Goal: Task Accomplishment & Management: Use online tool/utility

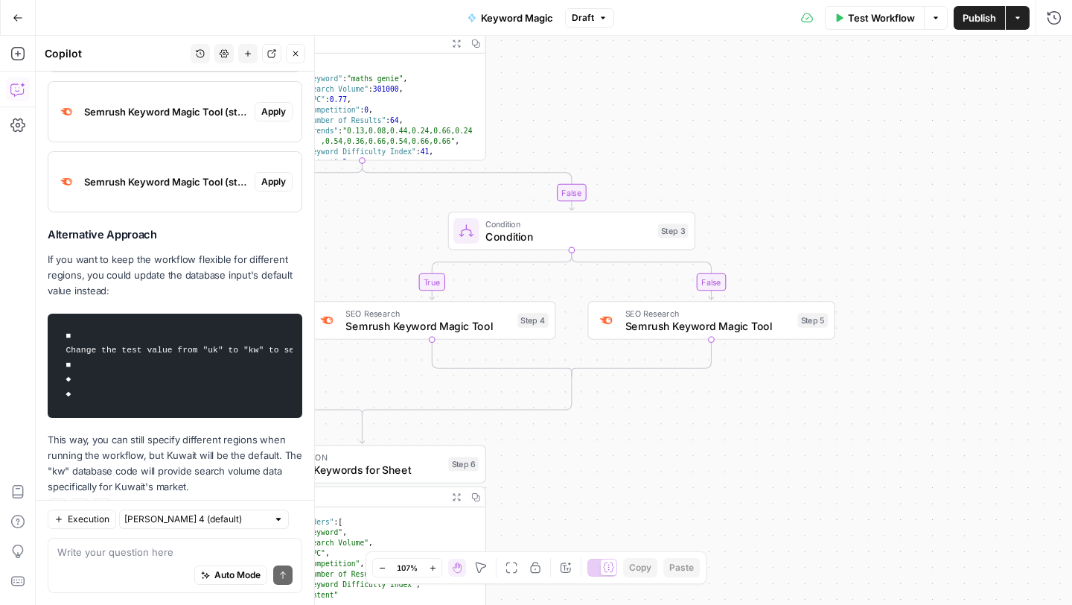
scroll to position [0, 174]
click at [614, 135] on div "**********" at bounding box center [554, 320] width 1036 height 569
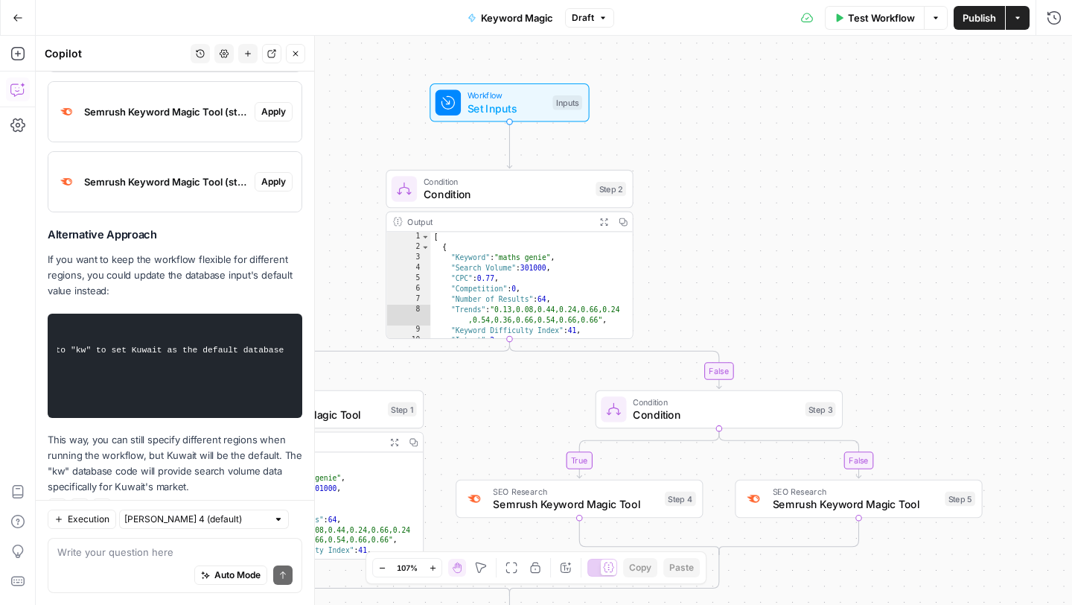
click at [509, 98] on span "Workflow" at bounding box center [507, 95] width 79 height 13
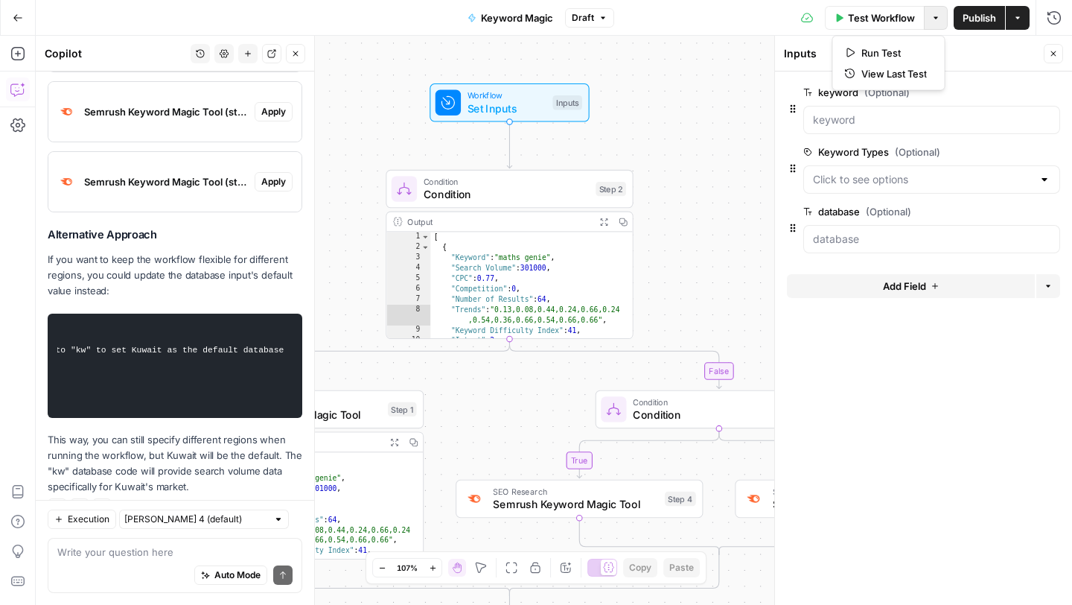
click at [941, 16] on button "Options" at bounding box center [936, 18] width 24 height 24
click at [918, 43] on button "Run Test" at bounding box center [889, 52] width 100 height 21
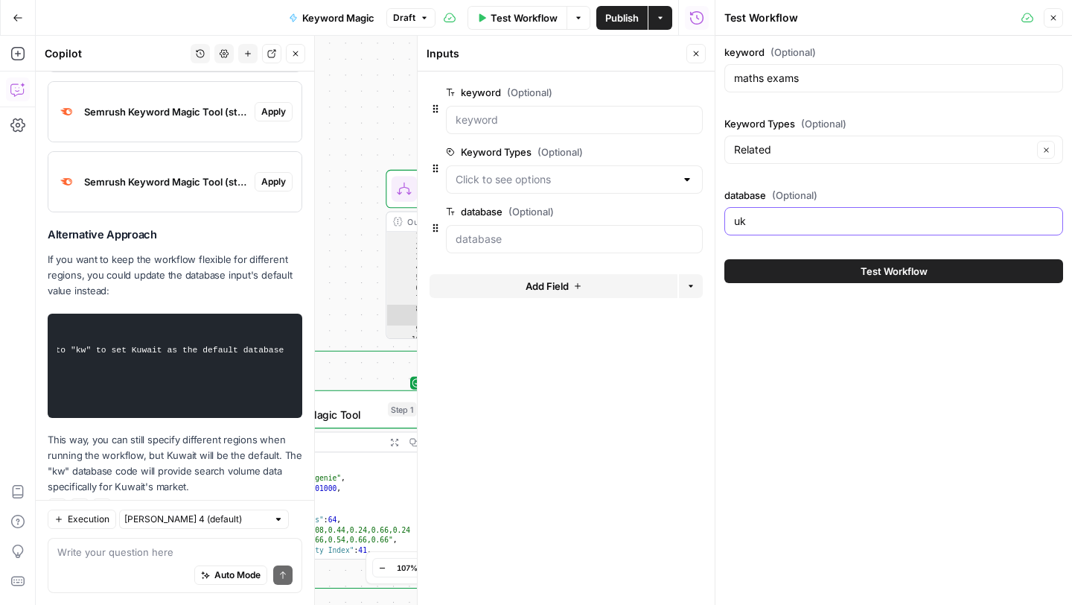
click at [777, 223] on input "uk" at bounding box center [893, 221] width 319 height 15
type input "u"
type input "kw"
click at [847, 272] on button "Test Workflow" at bounding box center [893, 271] width 339 height 24
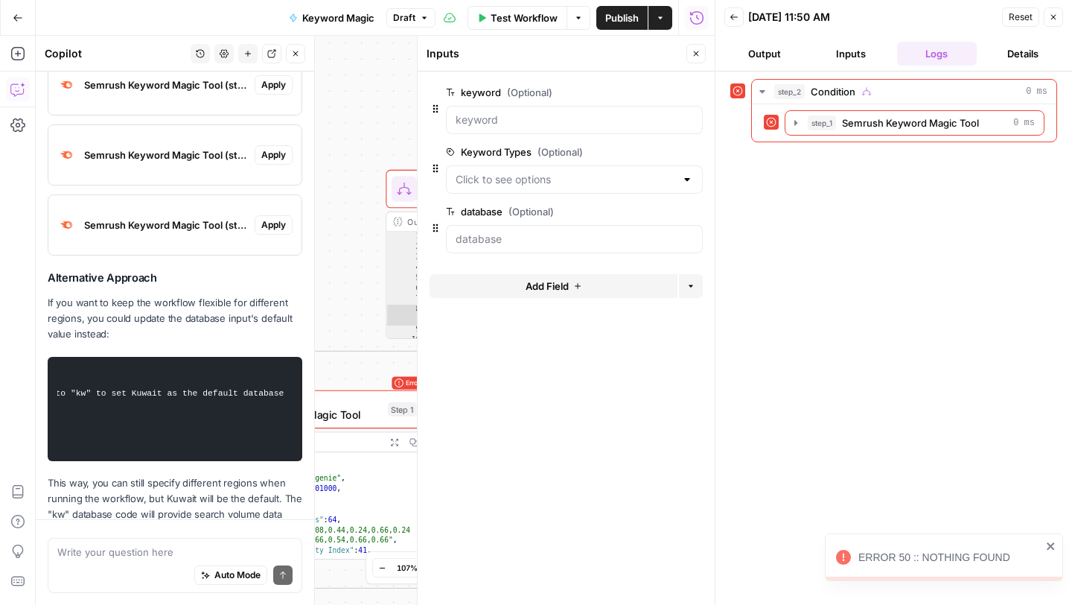
scroll to position [395, 0]
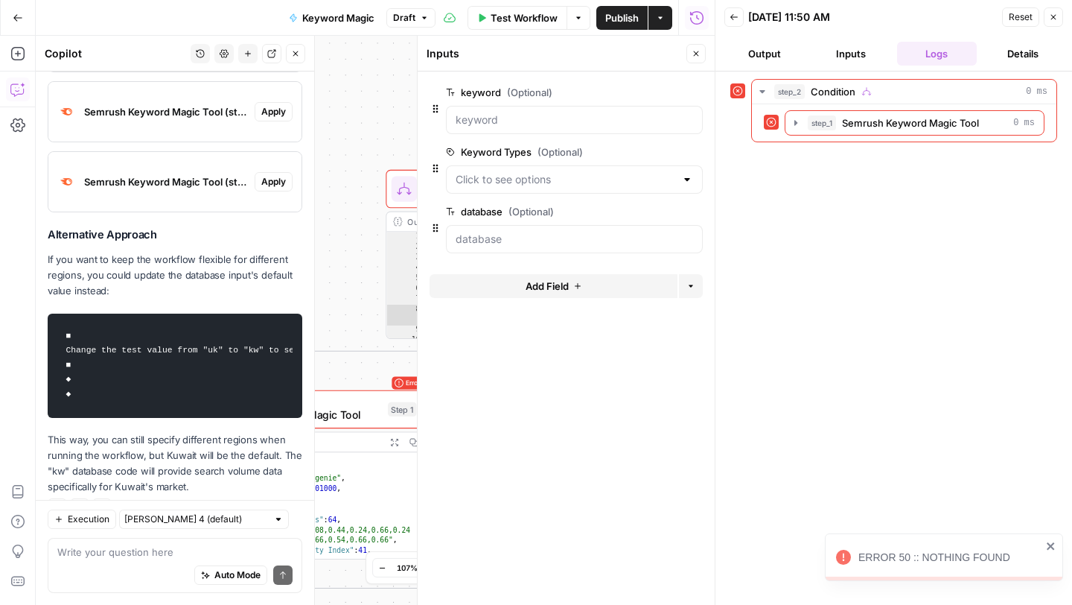
click at [1048, 541] on icon "close" at bounding box center [1051, 546] width 10 height 12
click at [774, 125] on icon at bounding box center [772, 123] width 10 height 10
click at [790, 125] on icon "button" at bounding box center [796, 123] width 12 height 12
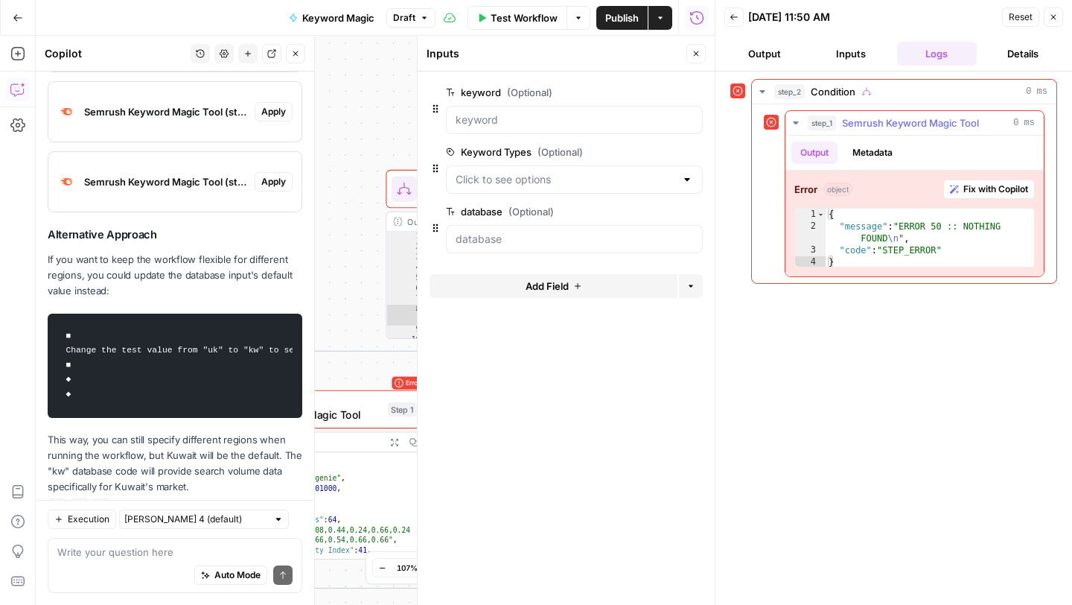
click at [974, 182] on span "Fix with Copilot" at bounding box center [995, 188] width 65 height 13
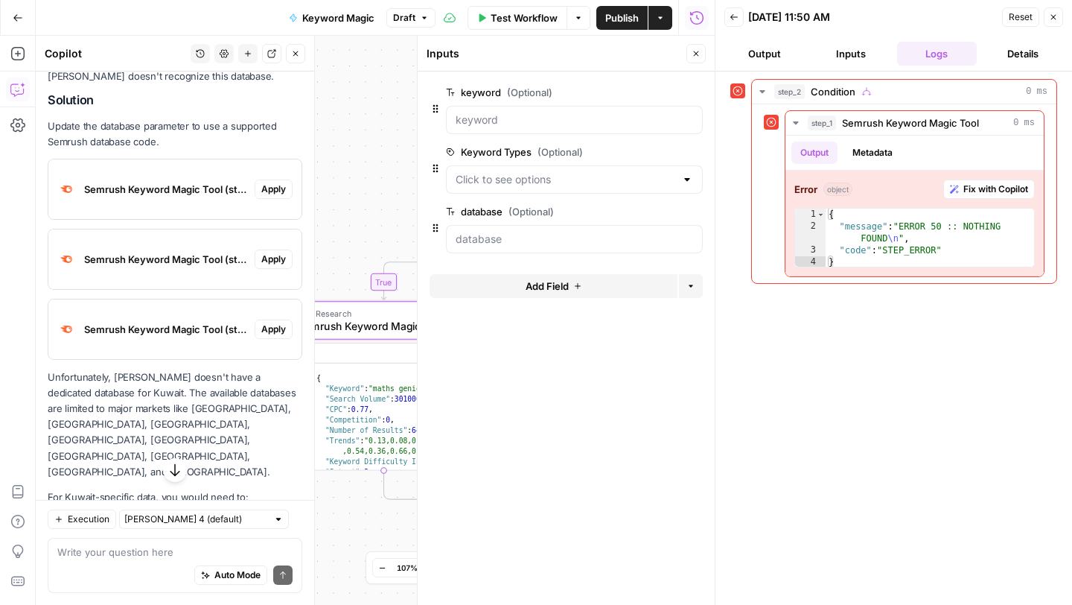
scroll to position [1013, 0]
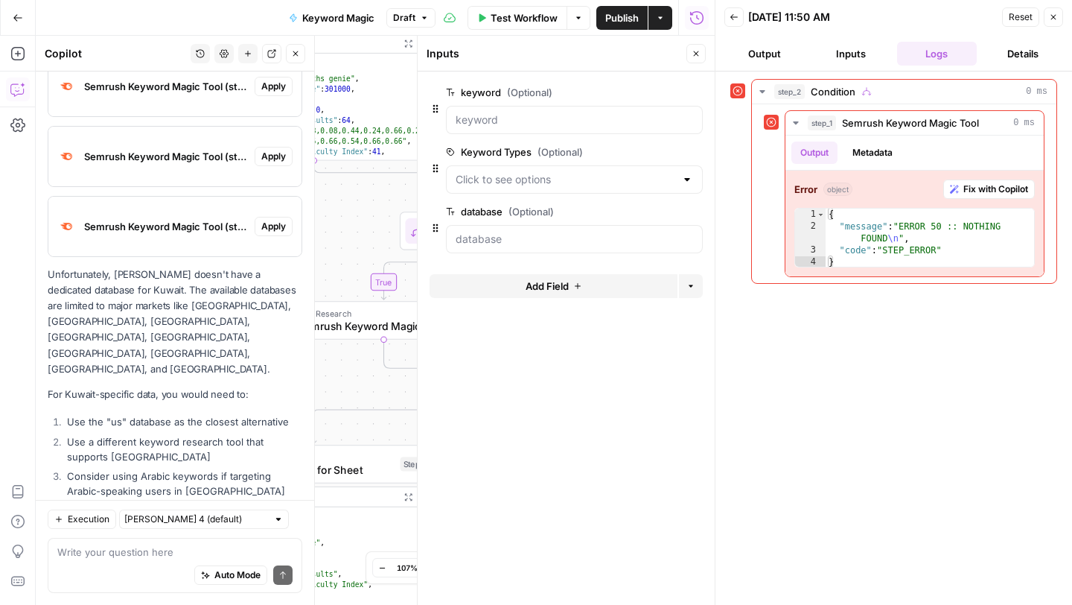
click at [584, 20] on button "Options" at bounding box center [579, 18] width 24 height 24
click at [570, 50] on span "Run Test" at bounding box center [537, 52] width 66 height 15
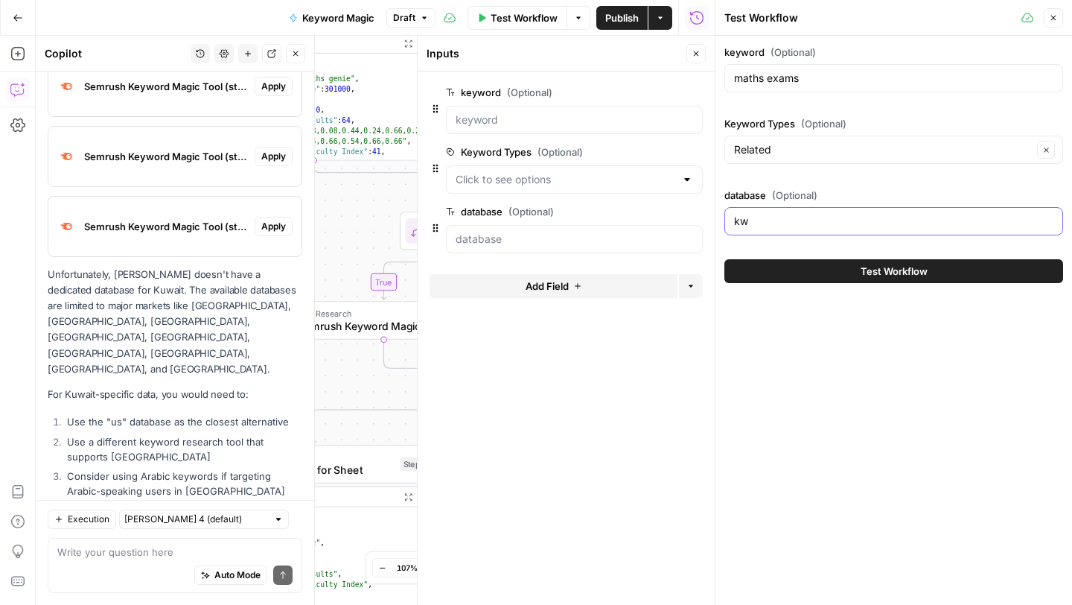
click at [767, 214] on input "kw" at bounding box center [893, 221] width 319 height 15
type input "k"
type input "ae"
click at [804, 277] on button "Test Workflow" at bounding box center [893, 271] width 339 height 24
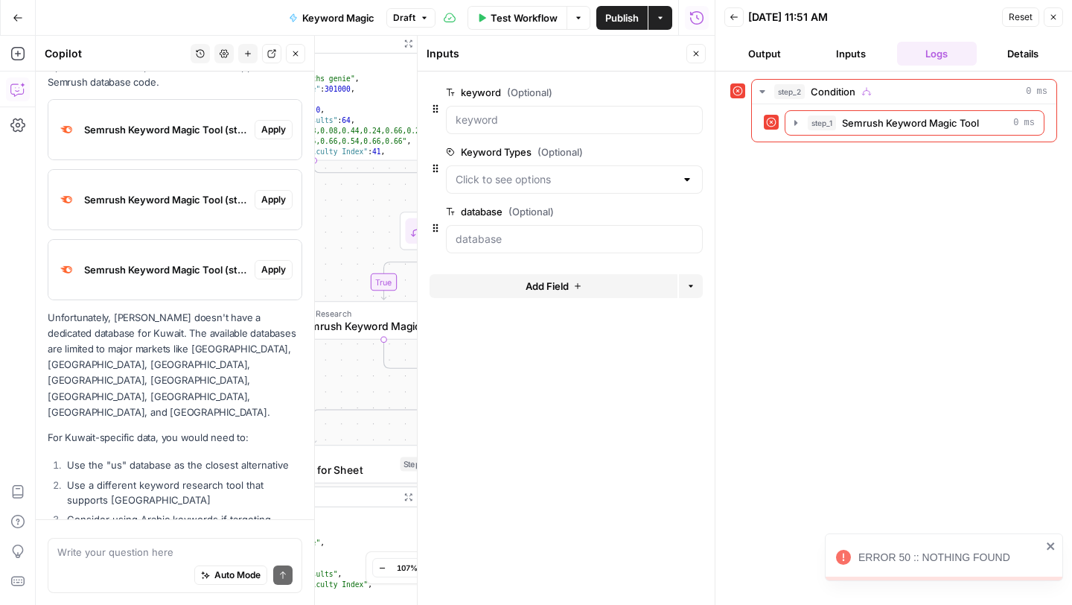
scroll to position [1013, 0]
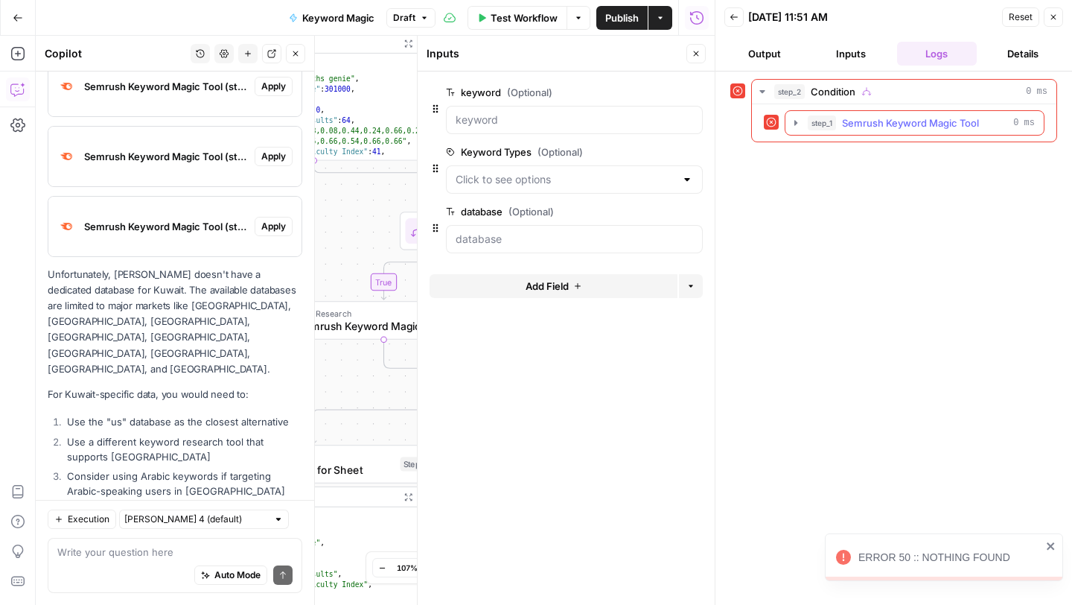
click at [791, 124] on icon "button" at bounding box center [796, 123] width 12 height 12
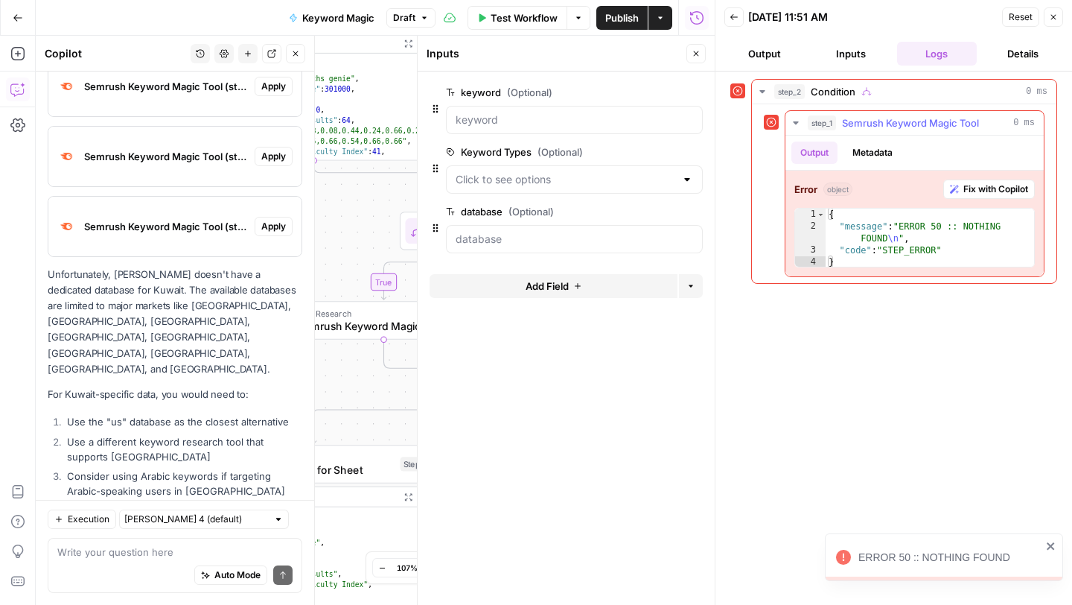
click at [964, 195] on span "Fix with Copilot" at bounding box center [995, 188] width 65 height 13
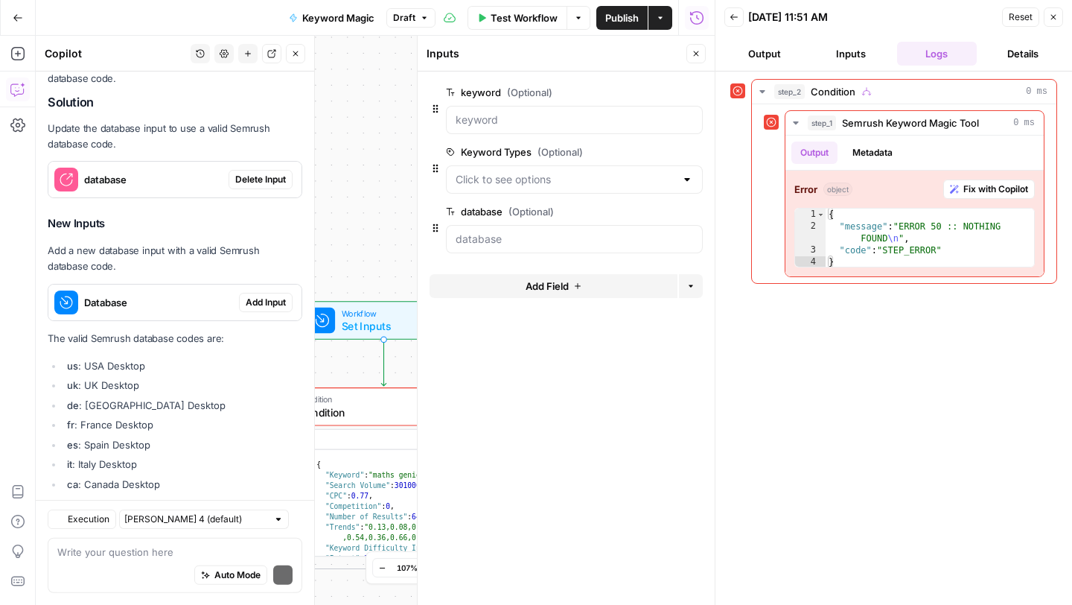
scroll to position [1636, 0]
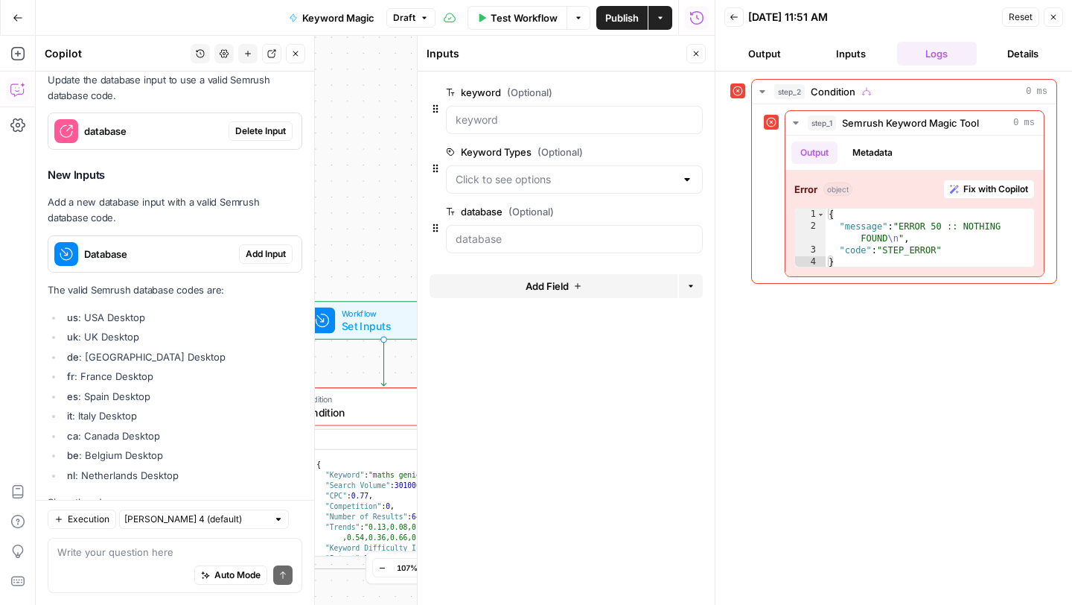
click at [1048, 22] on button "Close" at bounding box center [1053, 16] width 19 height 19
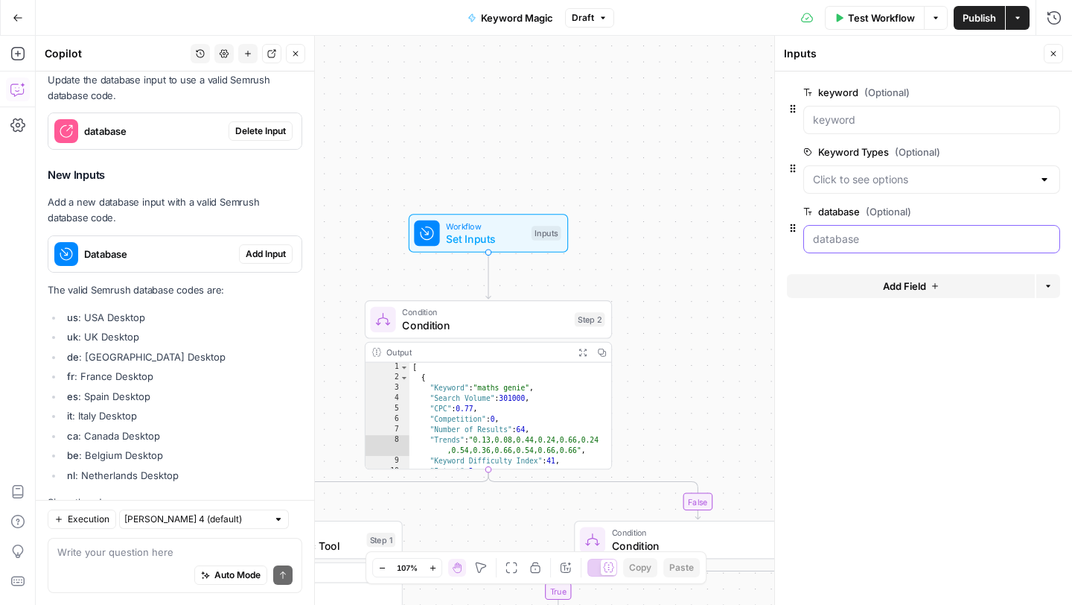
click at [966, 234] on input "database (Optional)" at bounding box center [932, 239] width 238 height 15
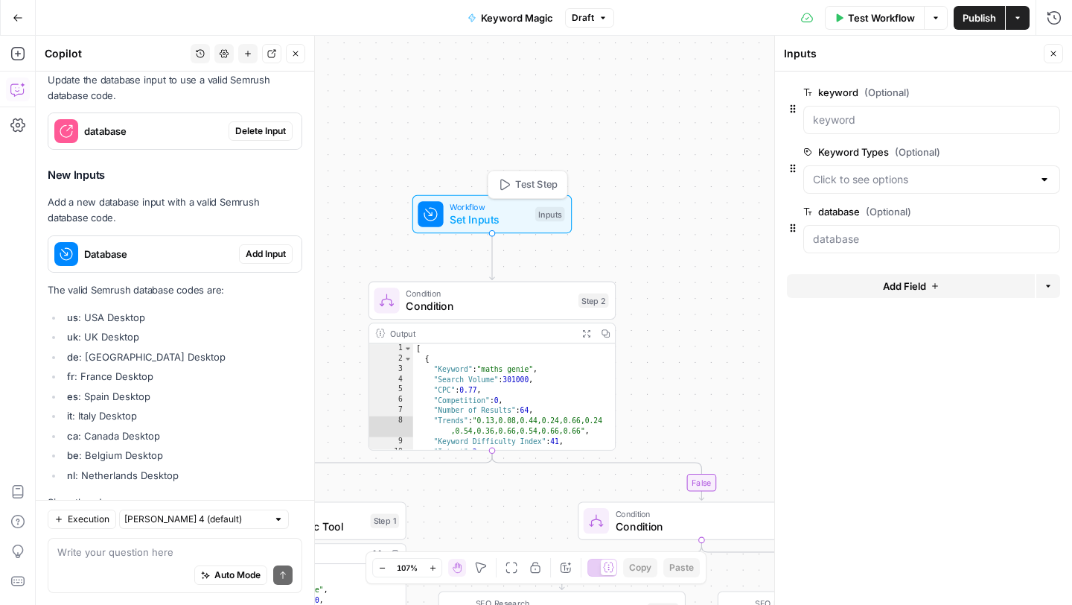
click at [451, 206] on span "Workflow" at bounding box center [489, 206] width 79 height 13
click at [862, 227] on div at bounding box center [931, 239] width 257 height 28
click at [862, 241] on input "database (Optional)" at bounding box center [932, 239] width 238 height 15
click at [20, 13] on icon "button" at bounding box center [18, 18] width 10 height 10
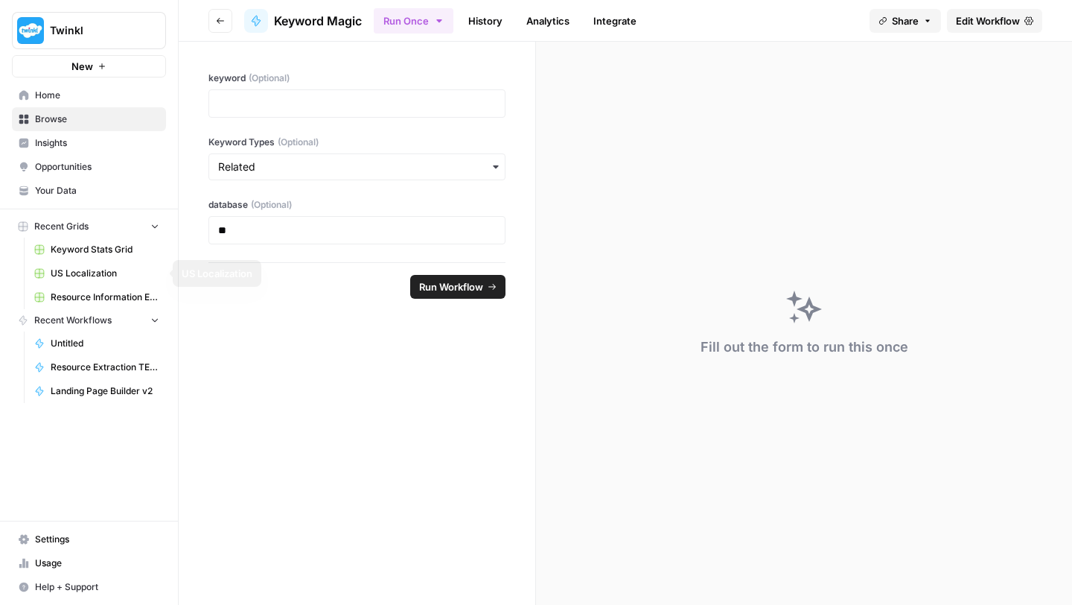
click at [74, 252] on span "Keyword Stats Grid" at bounding box center [105, 249] width 109 height 13
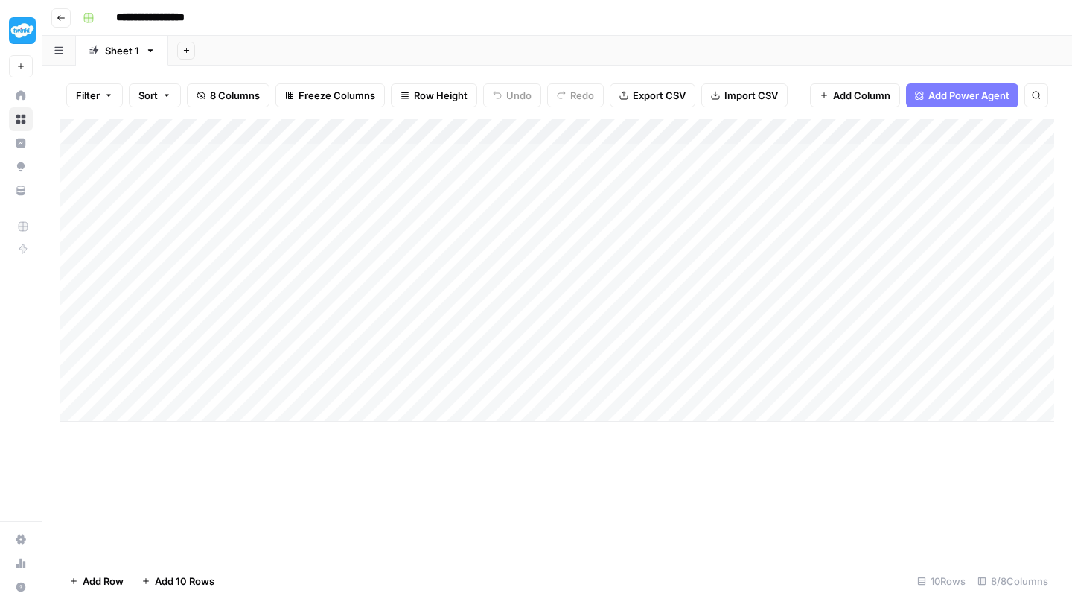
click at [60, 16] on icon "button" at bounding box center [61, 17] width 9 height 9
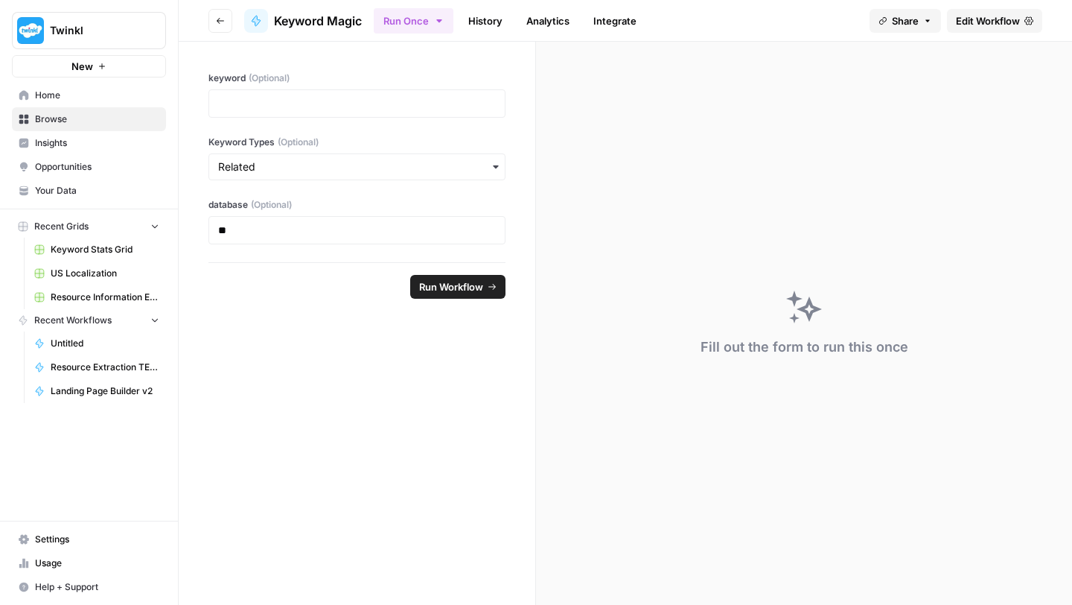
click at [115, 36] on span "Twinkl" at bounding box center [95, 30] width 90 height 15
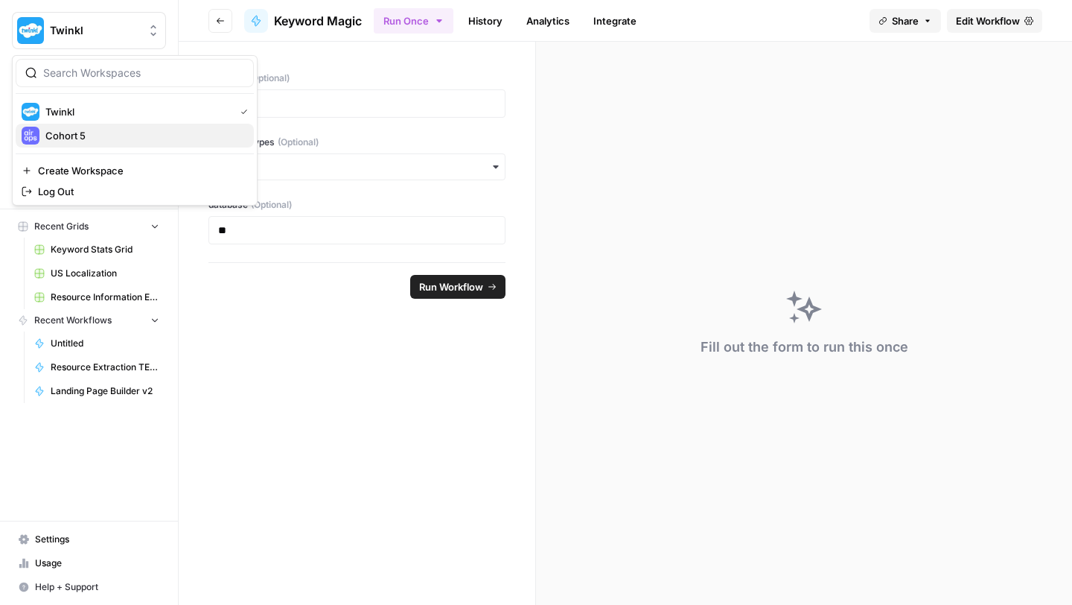
click at [92, 138] on span "Cohort 5" at bounding box center [143, 135] width 197 height 15
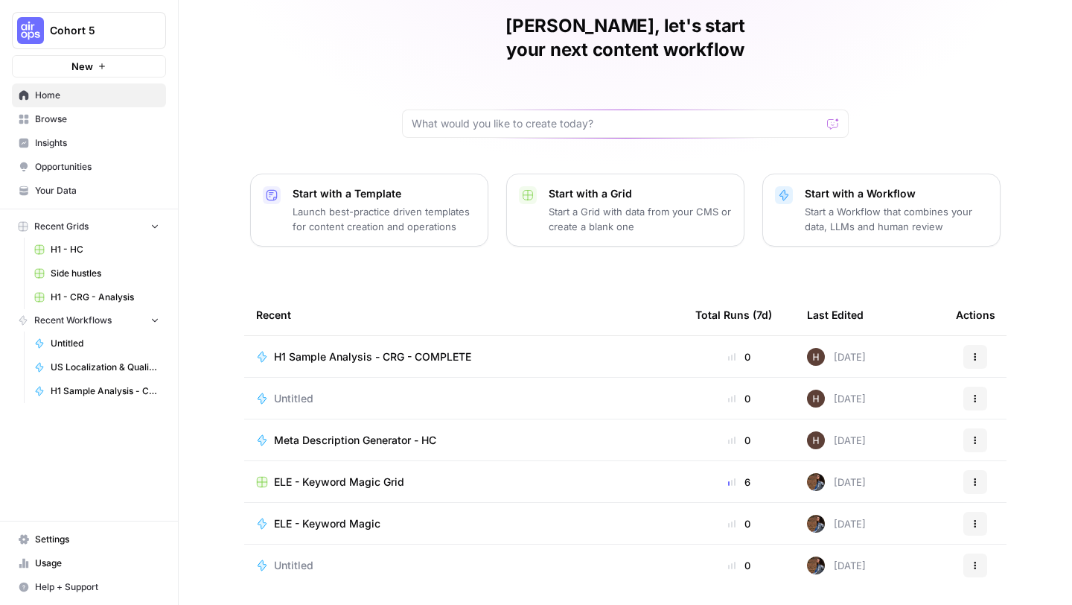
scroll to position [80, 0]
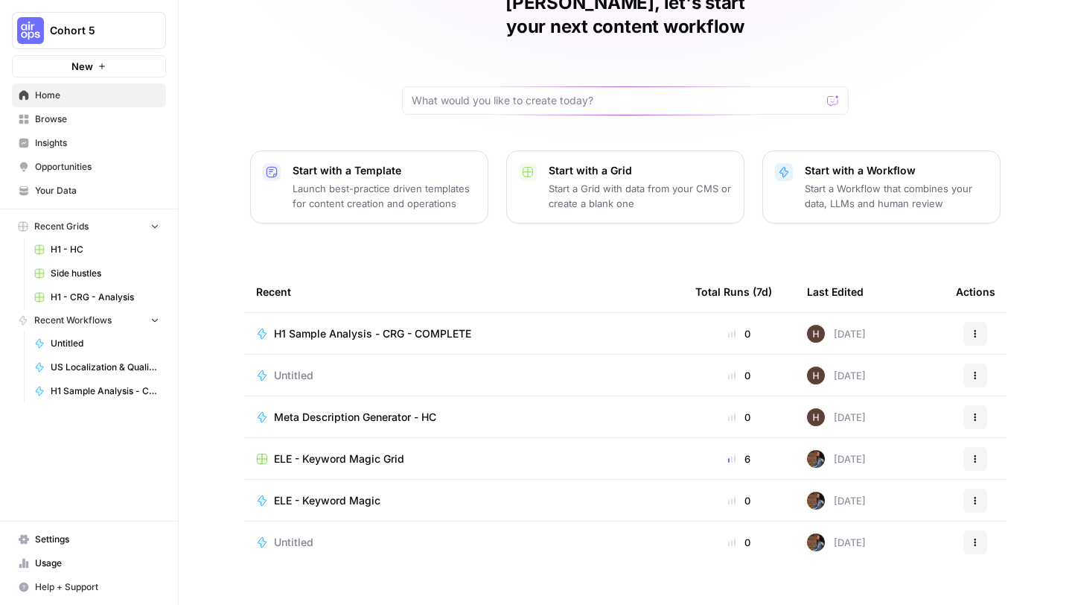
click at [336, 451] on span "ELE - Keyword Magic Grid" at bounding box center [339, 458] width 130 height 15
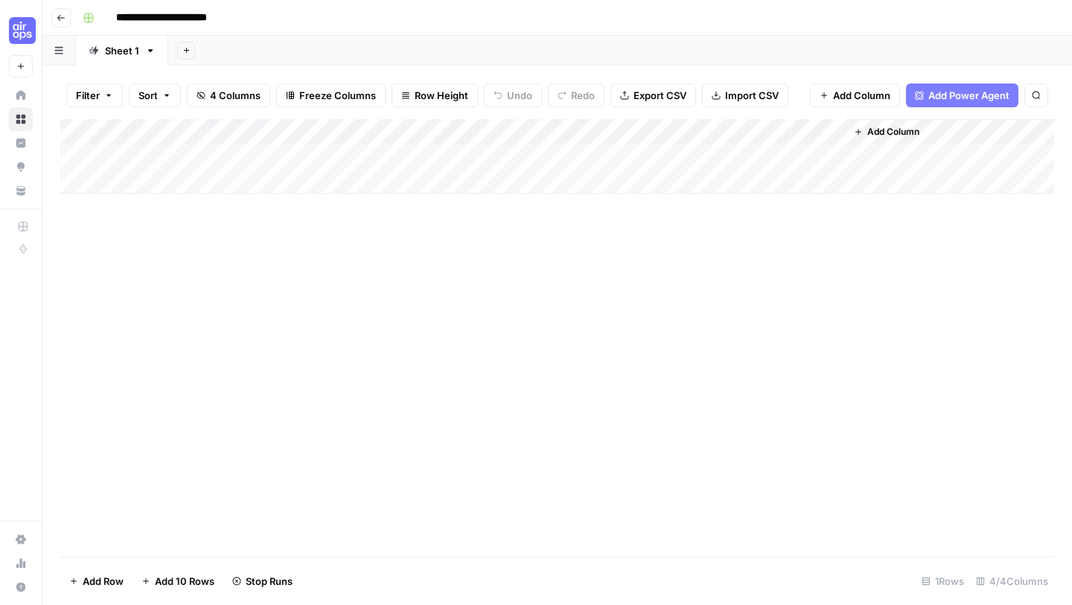
drag, startPoint x: 546, startPoint y: 136, endPoint x: 372, endPoint y: 133, distance: 174.2
click at [372, 133] on div "Add Column" at bounding box center [557, 156] width 994 height 74
click at [61, 14] on icon "button" at bounding box center [61, 17] width 9 height 9
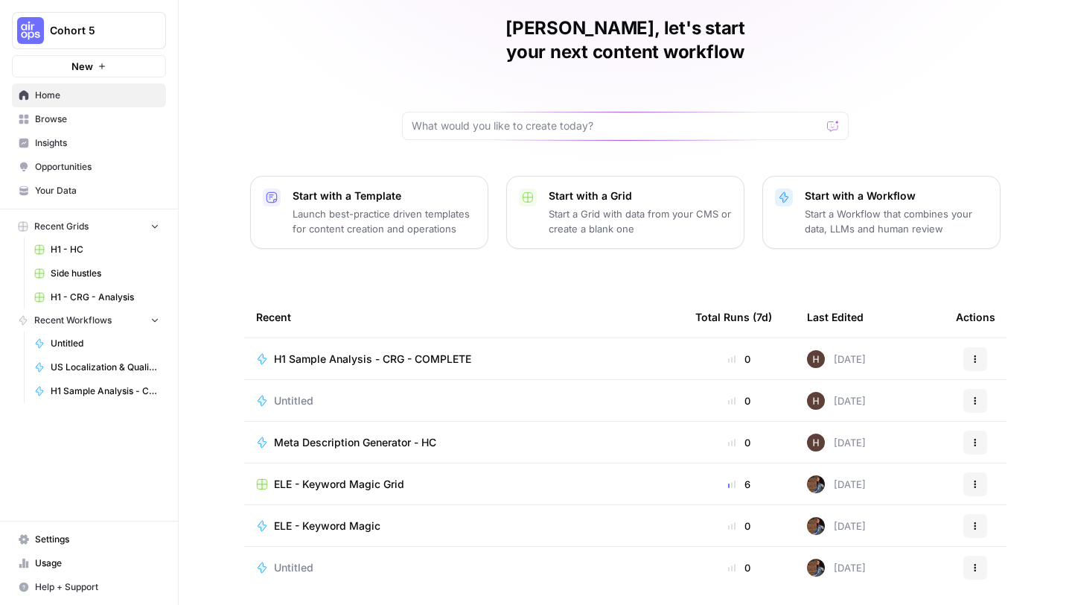
scroll to position [80, 0]
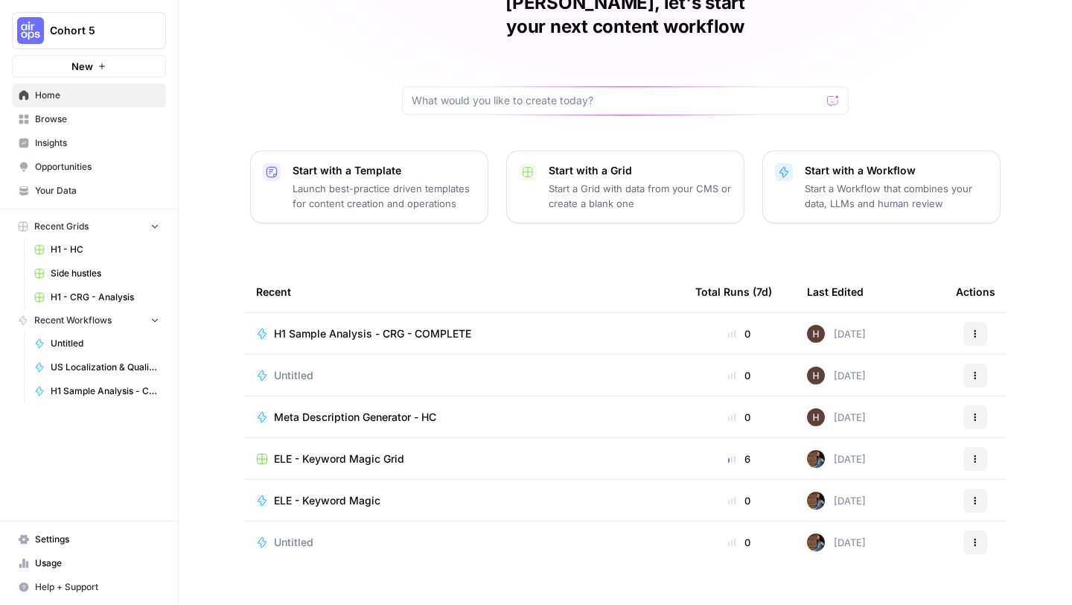
click at [326, 493] on span "ELE - Keyword Magic" at bounding box center [327, 500] width 106 height 15
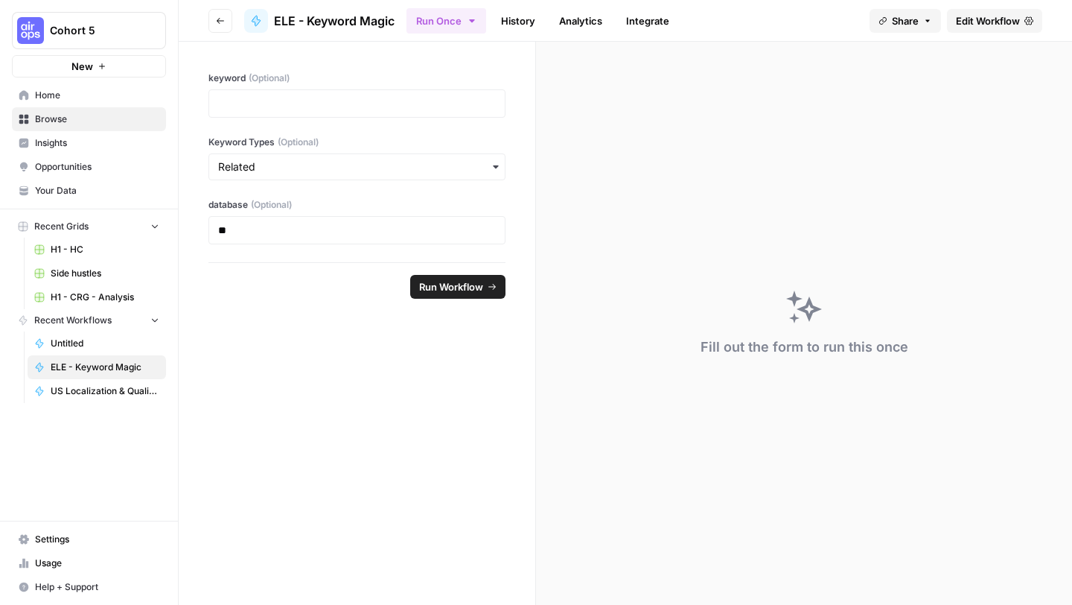
click at [979, 18] on span "Edit Workflow" at bounding box center [988, 20] width 64 height 15
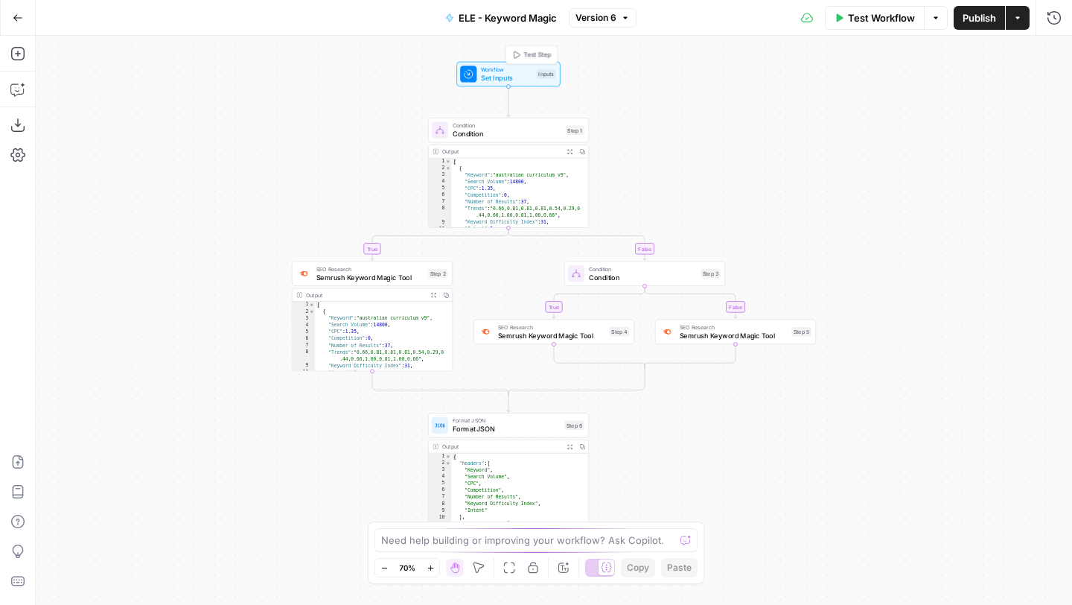
click at [512, 70] on span "Workflow" at bounding box center [506, 70] width 51 height 8
click at [932, 19] on icon "button" at bounding box center [935, 17] width 9 height 9
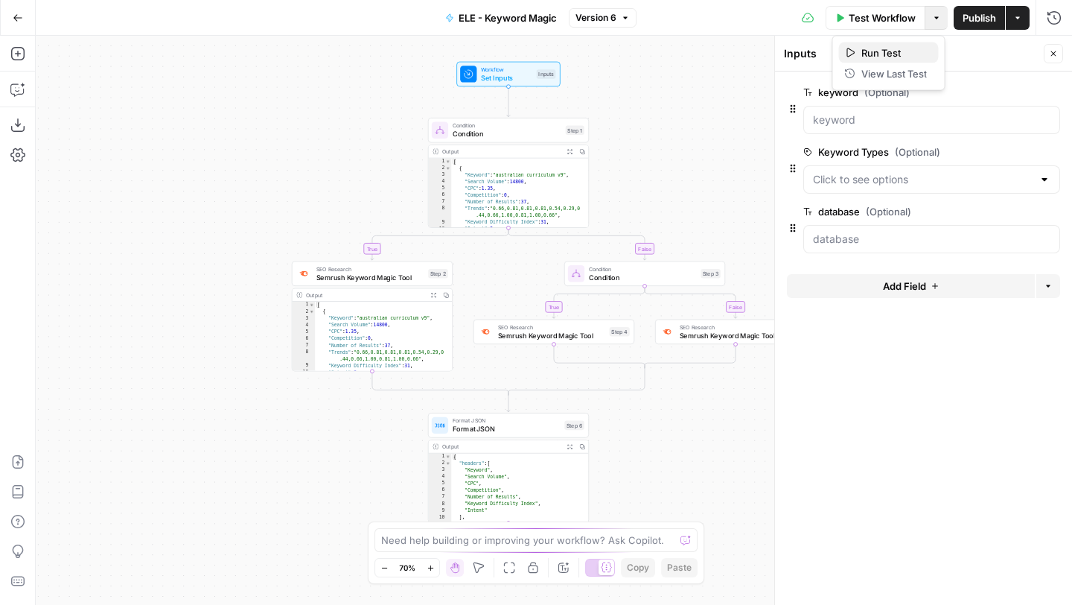
click at [905, 48] on span "Run Test" at bounding box center [894, 52] width 66 height 15
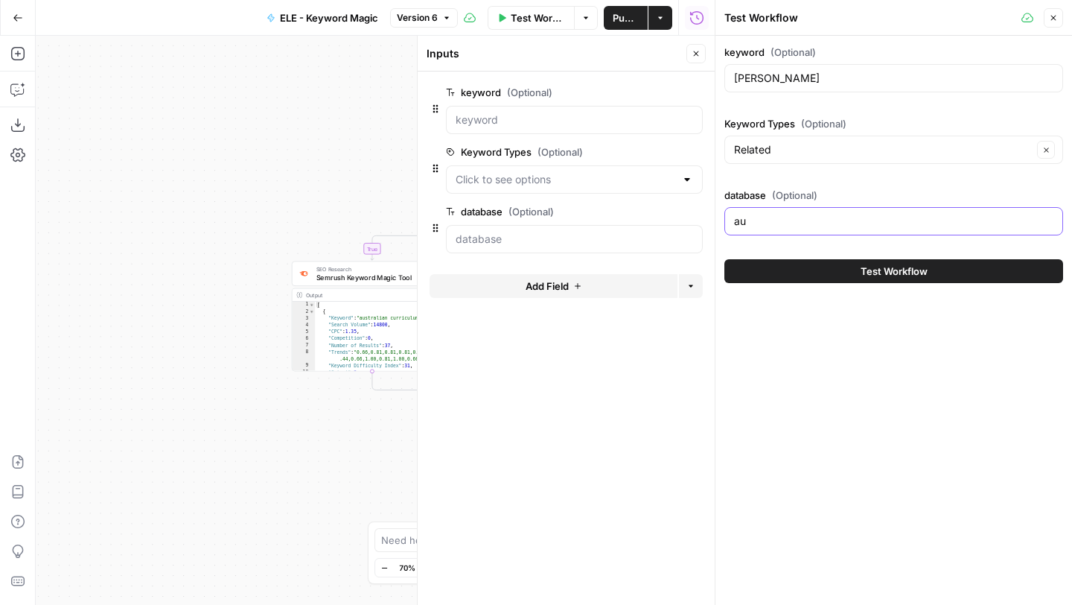
click at [756, 218] on input "au" at bounding box center [893, 221] width 319 height 15
type input "a"
click at [1048, 20] on button "Close" at bounding box center [1053, 17] width 19 height 19
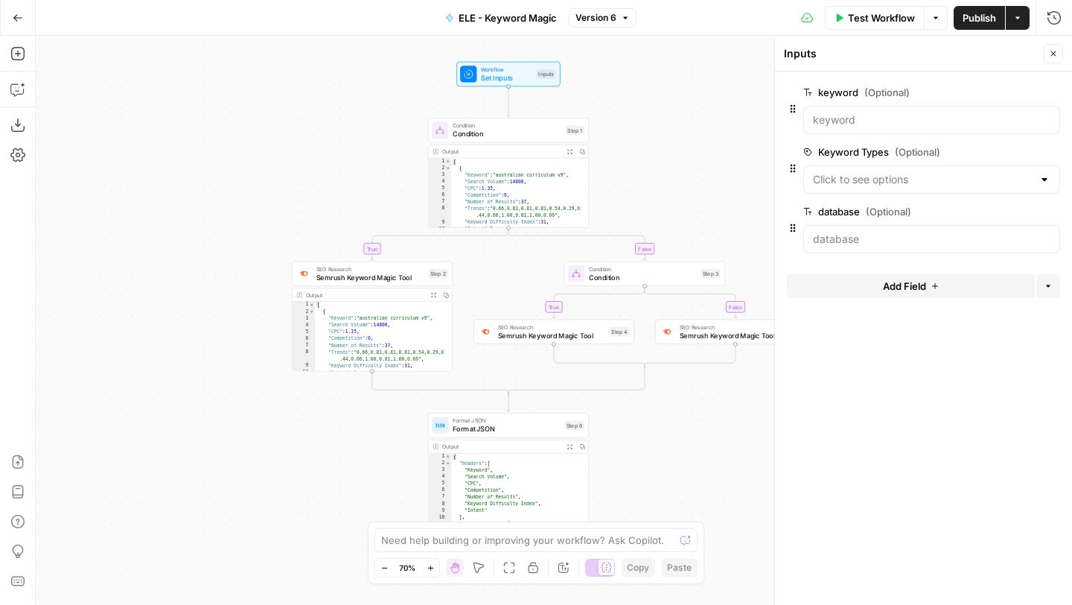
click at [15, 15] on icon "button" at bounding box center [18, 18] width 10 height 10
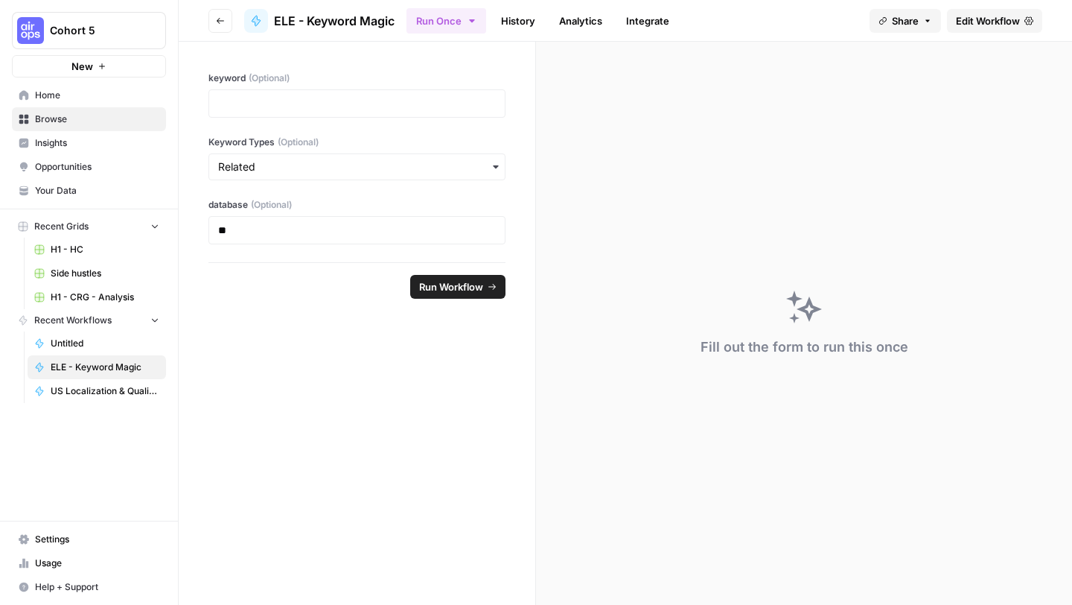
click at [64, 118] on span "Browse" at bounding box center [97, 118] width 124 height 13
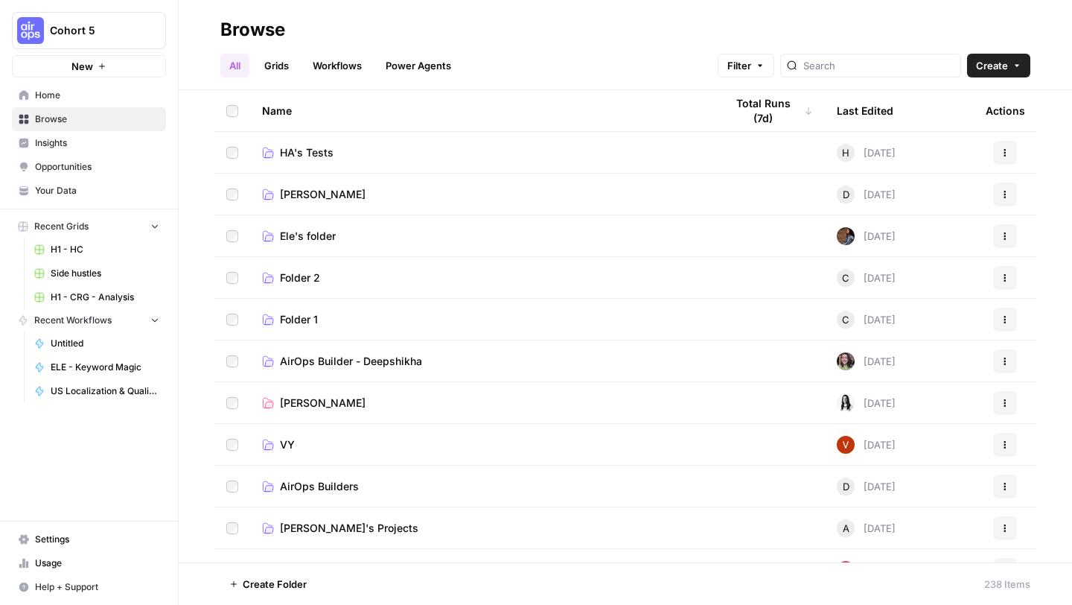
click at [279, 68] on link "Grids" at bounding box center [276, 66] width 42 height 24
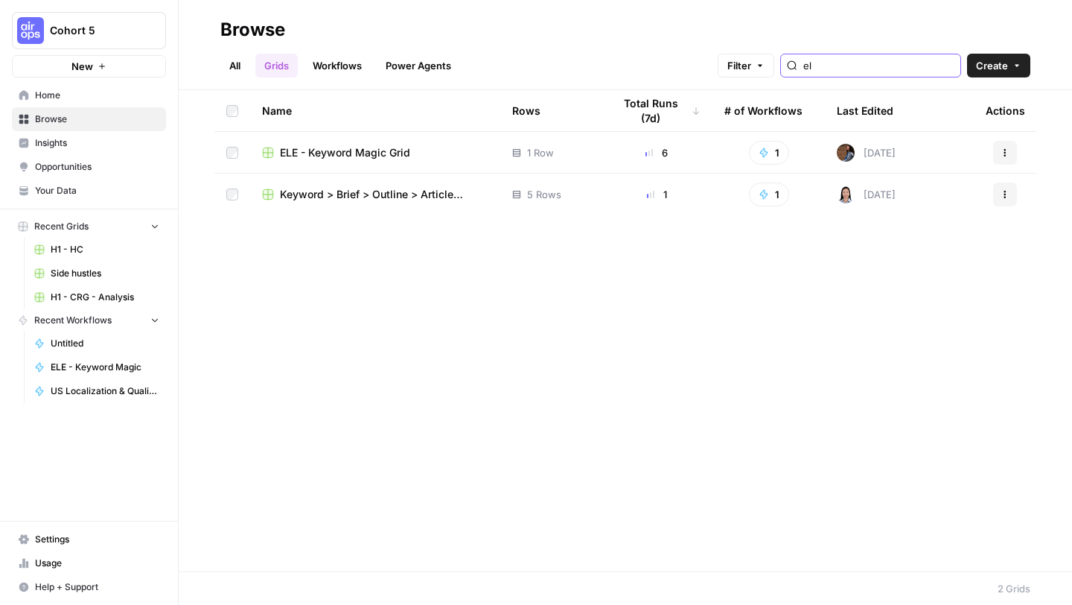
type input "el"
click at [346, 158] on span "ELE - Keyword Magic Grid" at bounding box center [345, 152] width 130 height 15
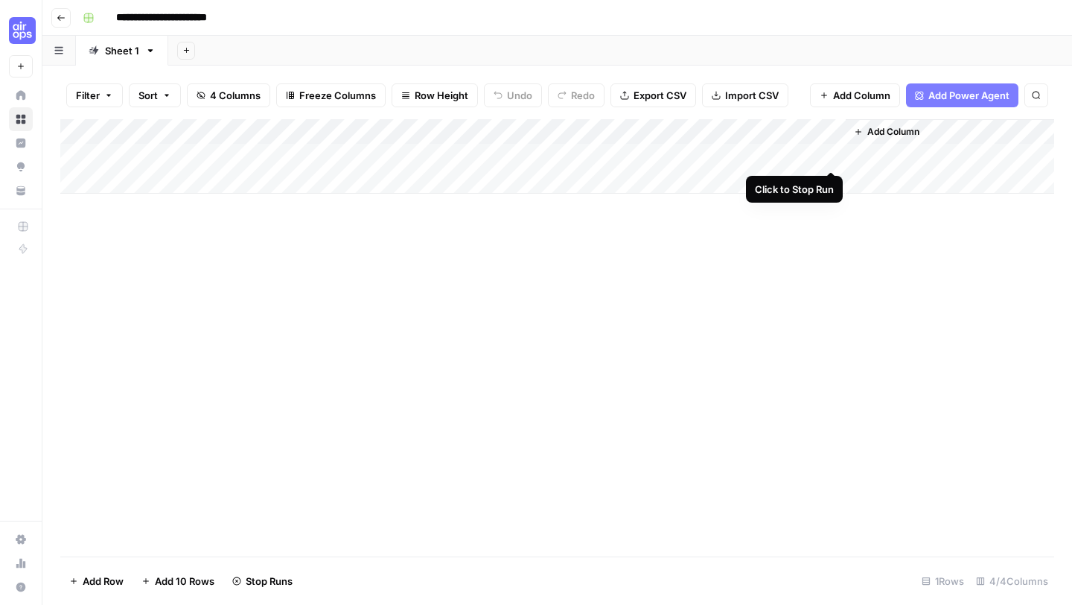
click at [835, 154] on div "Add Column" at bounding box center [557, 156] width 994 height 74
click at [151, 155] on div "Add Column" at bounding box center [557, 156] width 994 height 74
click at [827, 157] on div "Add Column" at bounding box center [557, 156] width 994 height 74
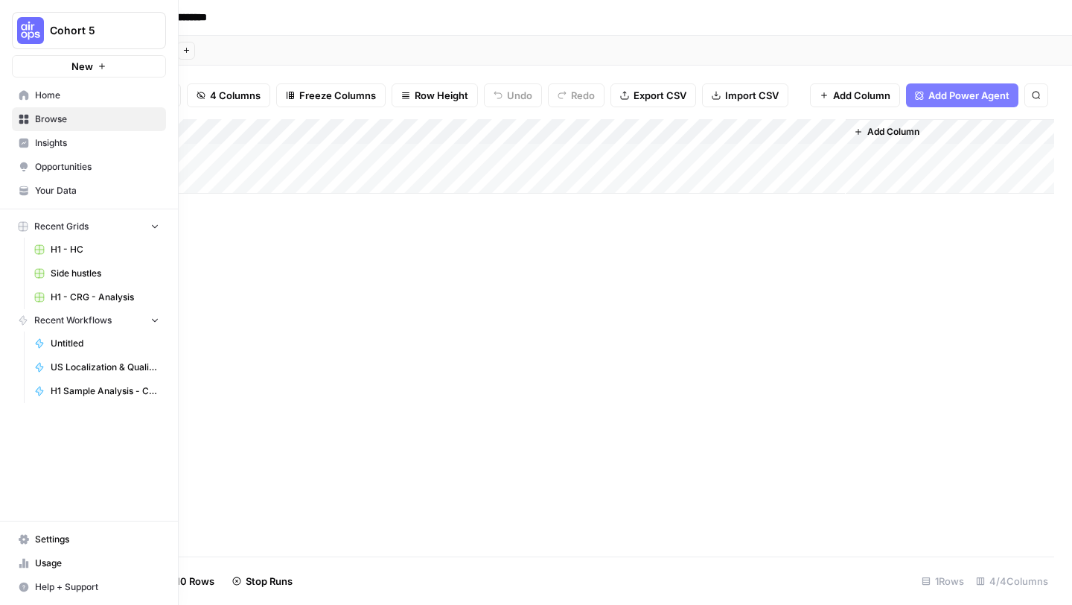
click at [52, 140] on span "Insights" at bounding box center [97, 142] width 124 height 13
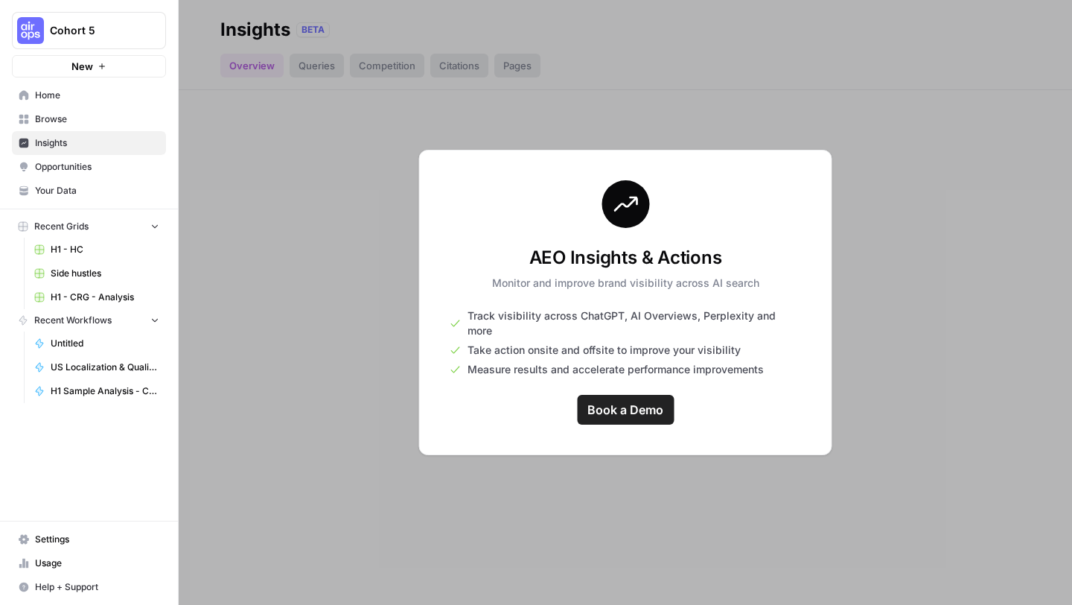
click at [53, 121] on span "Browse" at bounding box center [97, 118] width 124 height 13
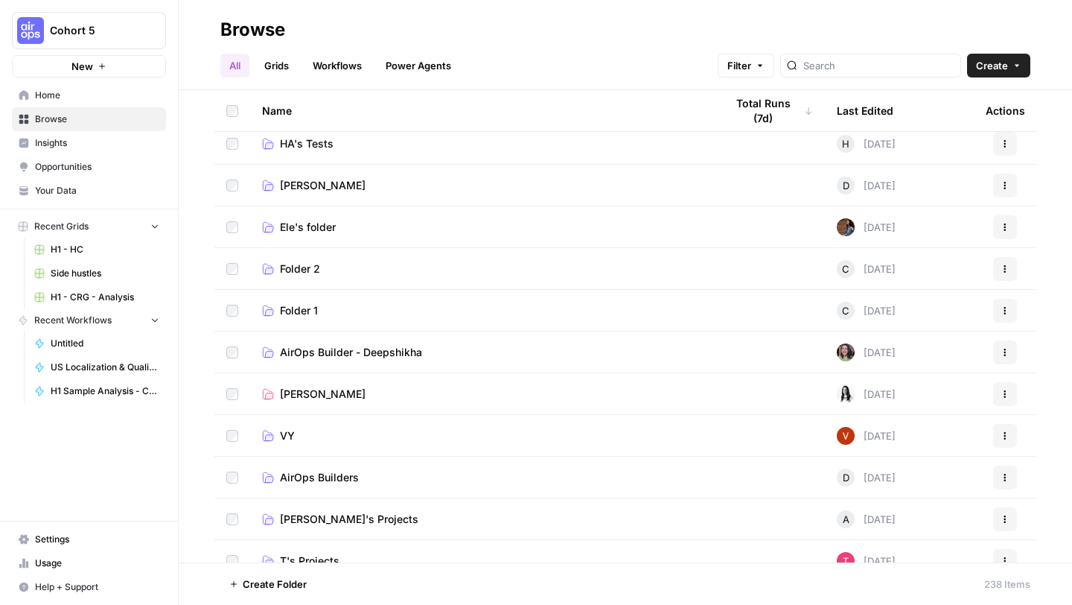
scroll to position [11, 0]
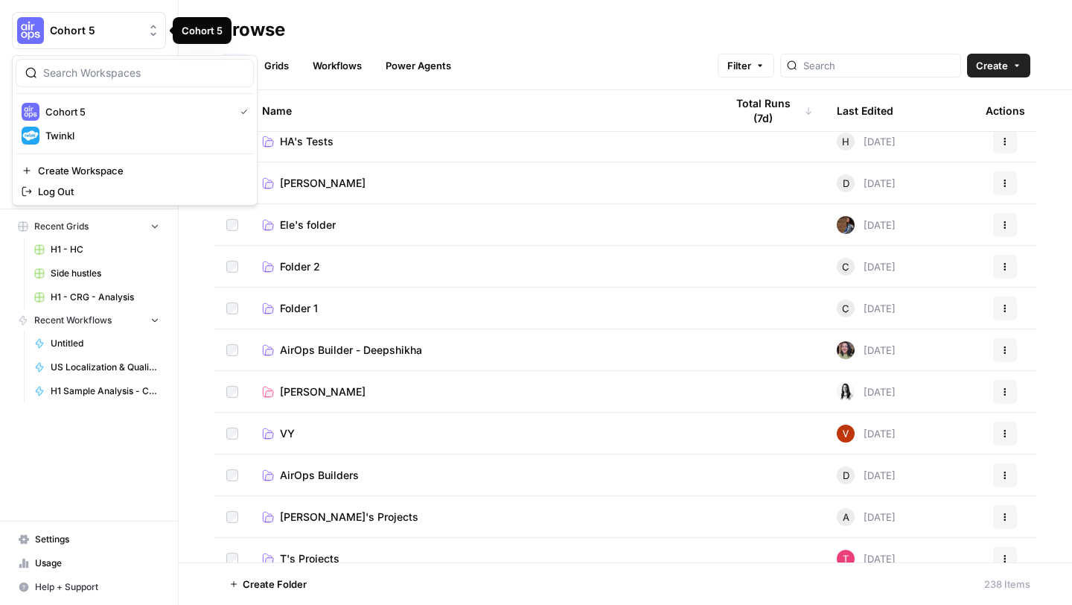
click at [121, 24] on span "Cohort 5" at bounding box center [95, 30] width 90 height 15
click at [65, 134] on span "Twinkl" at bounding box center [143, 135] width 197 height 15
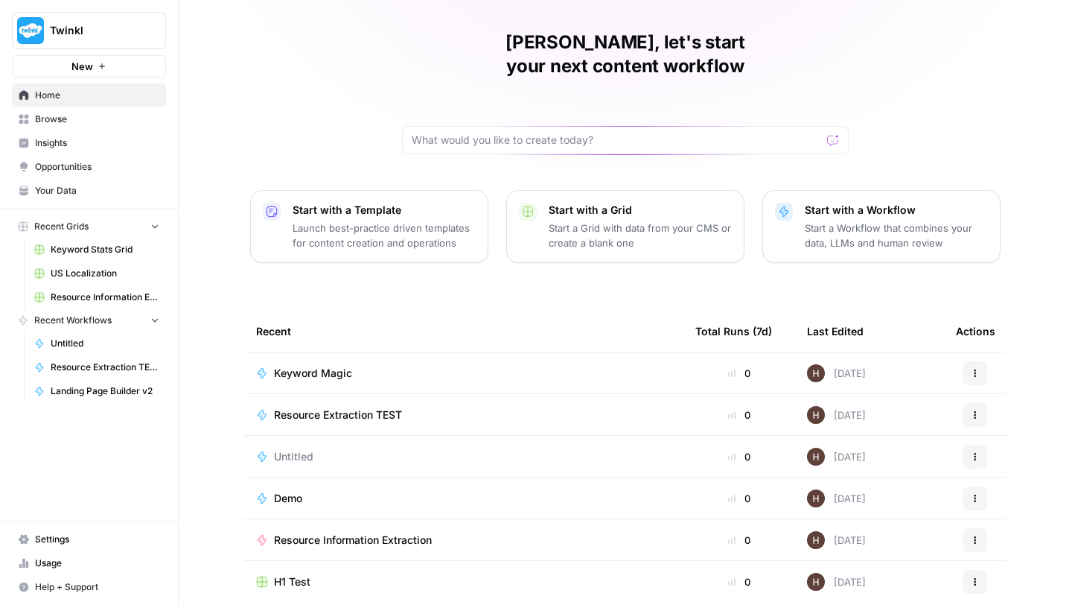
scroll to position [80, 0]
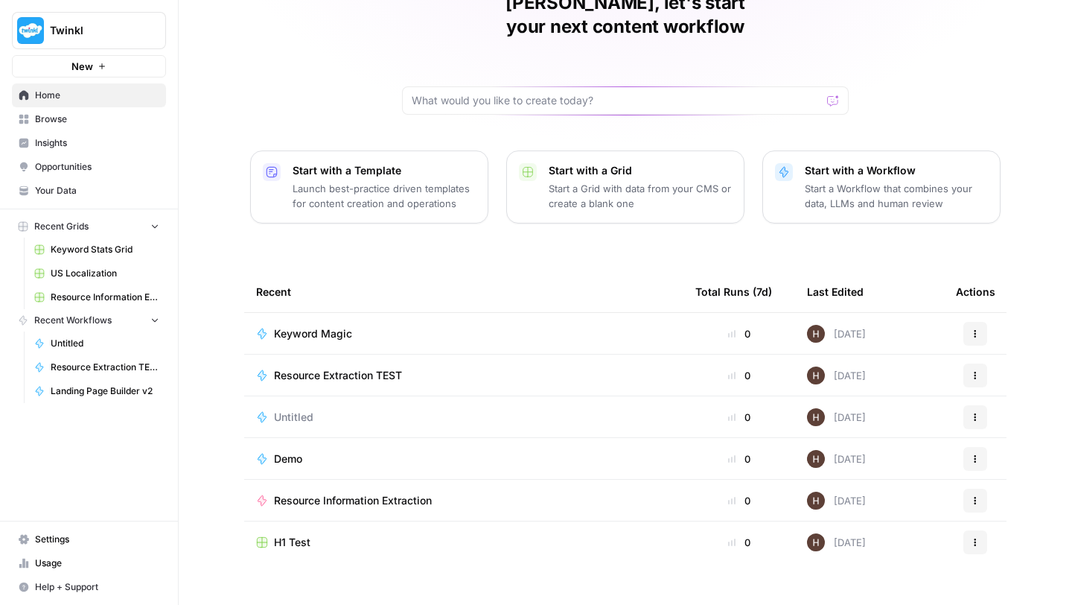
click at [63, 122] on span "Browse" at bounding box center [97, 118] width 124 height 13
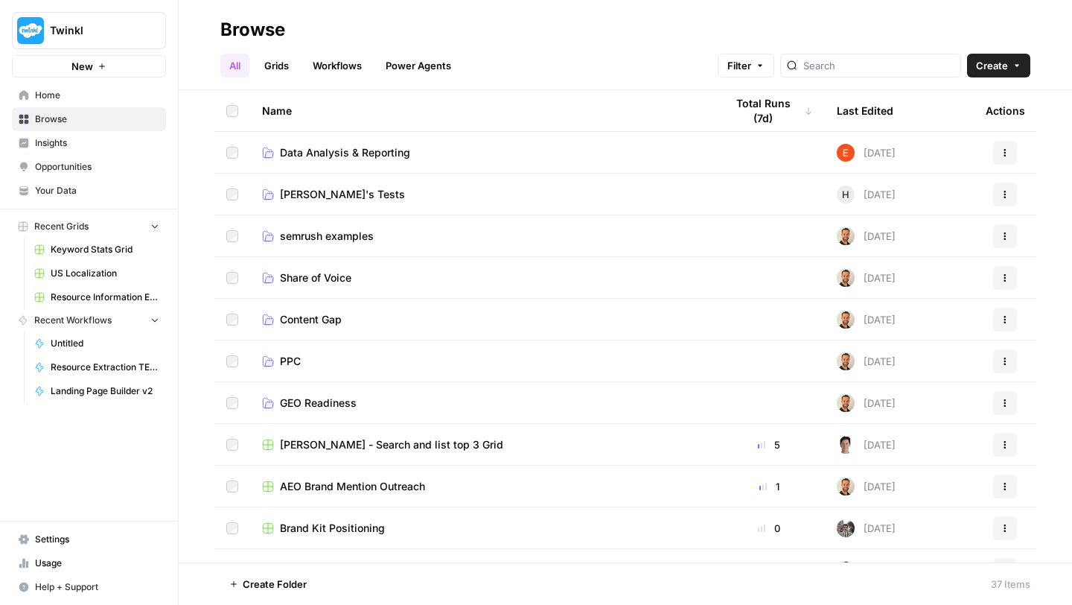
click at [285, 235] on span "semrush examples" at bounding box center [327, 236] width 94 height 15
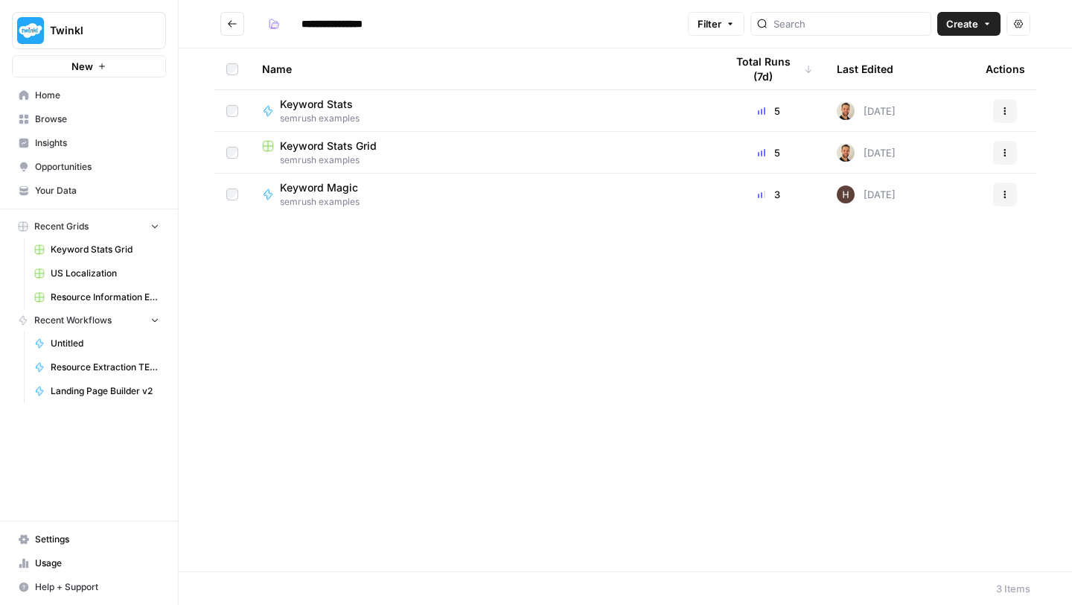
click at [310, 145] on span "Keyword Stats Grid" at bounding box center [328, 145] width 97 height 15
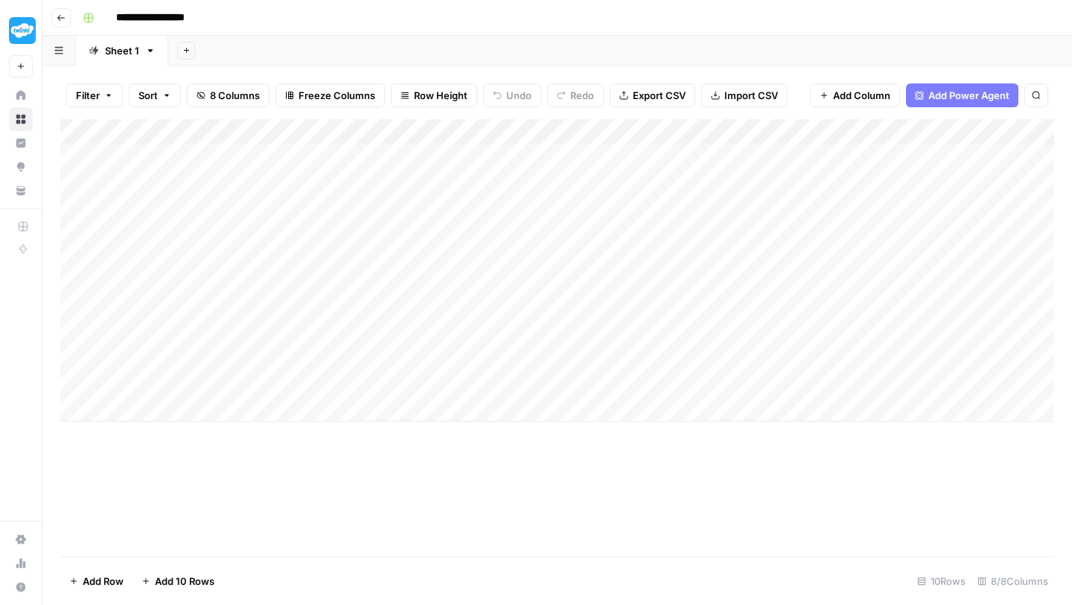
click at [57, 22] on icon "button" at bounding box center [61, 17] width 9 height 9
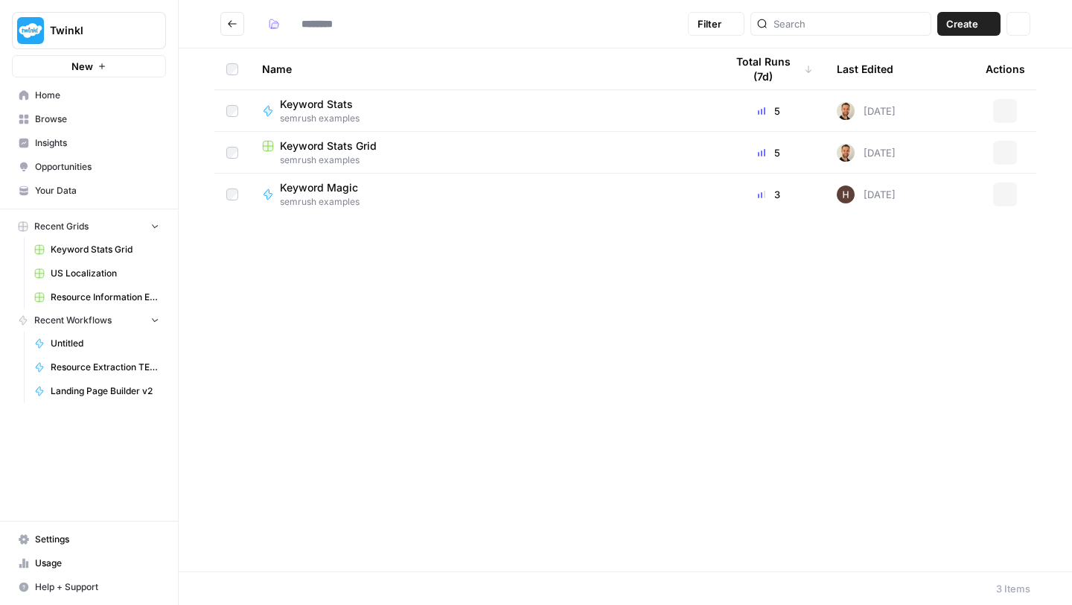
type input "**********"
click at [296, 195] on span "semrush examples" at bounding box center [325, 201] width 90 height 13
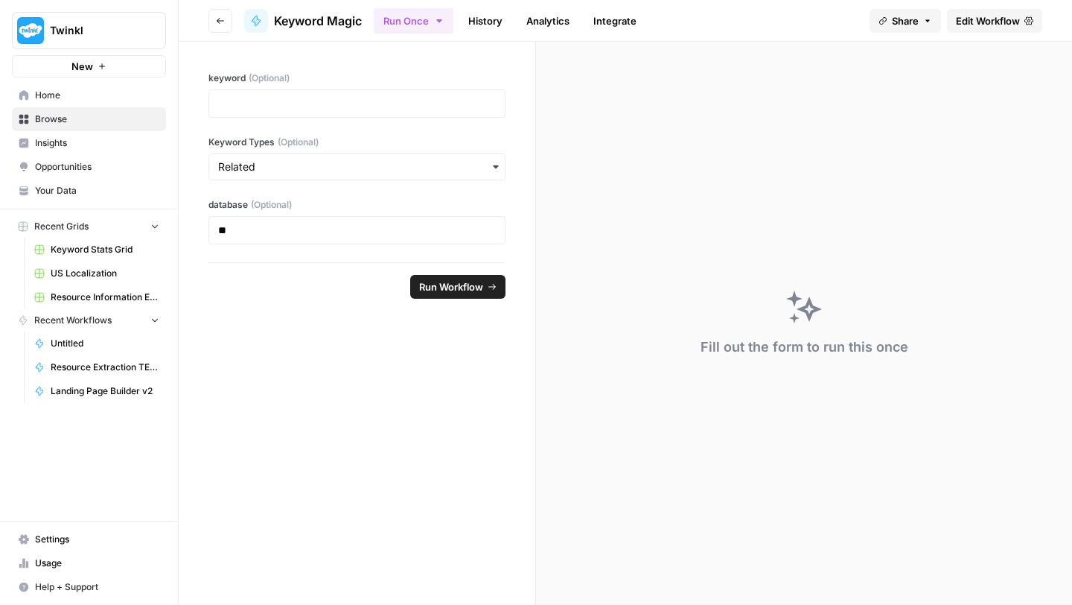
click at [982, 27] on span "Edit Workflow" at bounding box center [988, 20] width 64 height 15
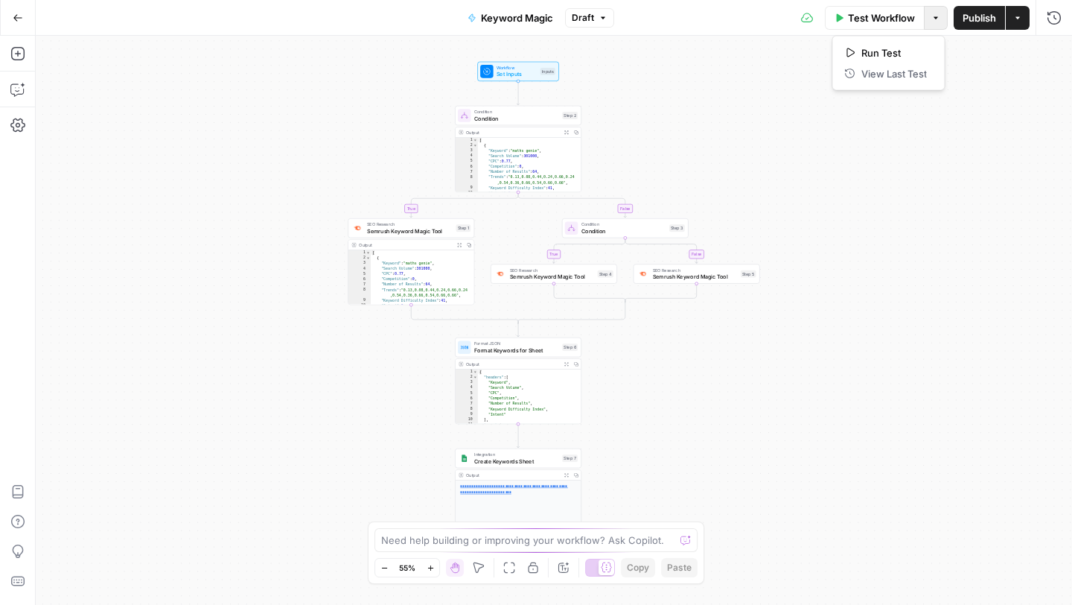
click at [925, 21] on button "Options" at bounding box center [936, 18] width 24 height 24
click at [910, 48] on span "Run Test" at bounding box center [894, 52] width 66 height 15
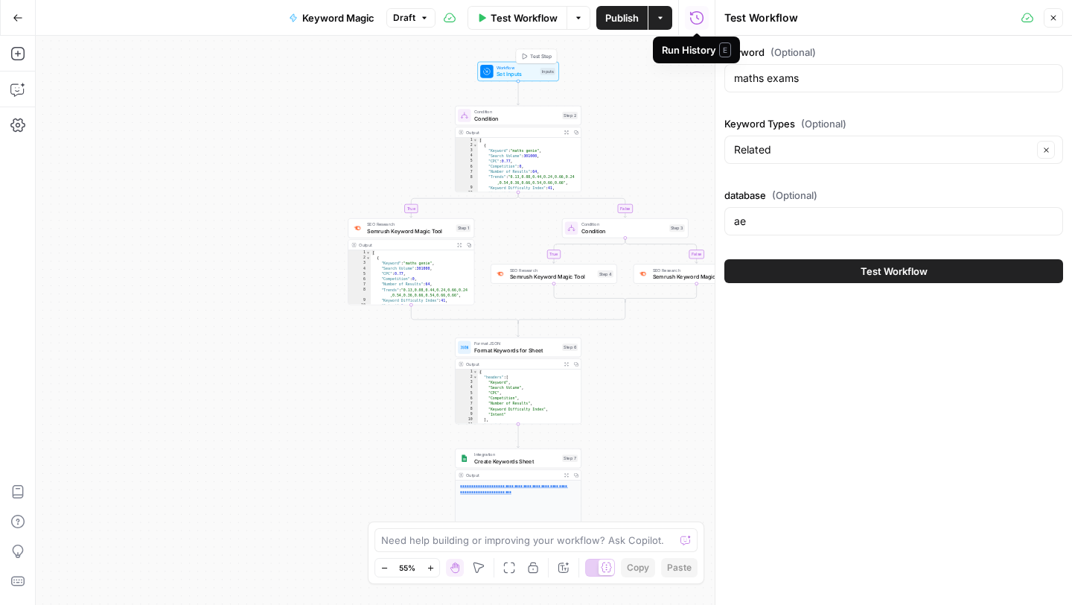
click at [509, 76] on span "Set Inputs" at bounding box center [517, 74] width 40 height 8
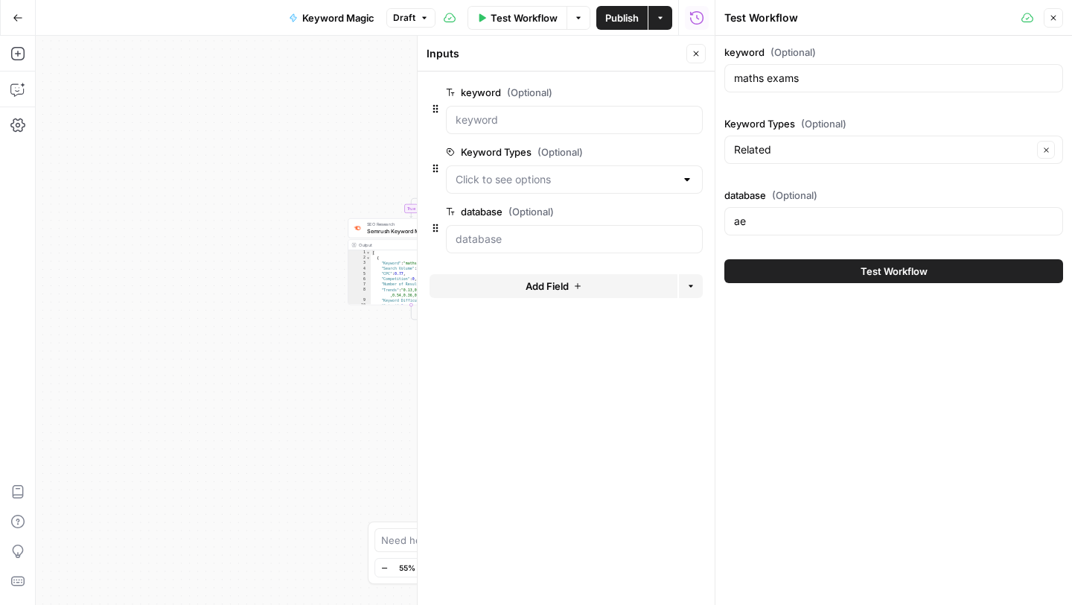
click at [205, 133] on div "true false true false Workflow Set Inputs Inputs Condition Condition Step 2 Out…" at bounding box center [375, 320] width 679 height 569
click at [1052, 22] on button "Close" at bounding box center [1053, 17] width 19 height 19
